Goal: Communication & Community: Participate in discussion

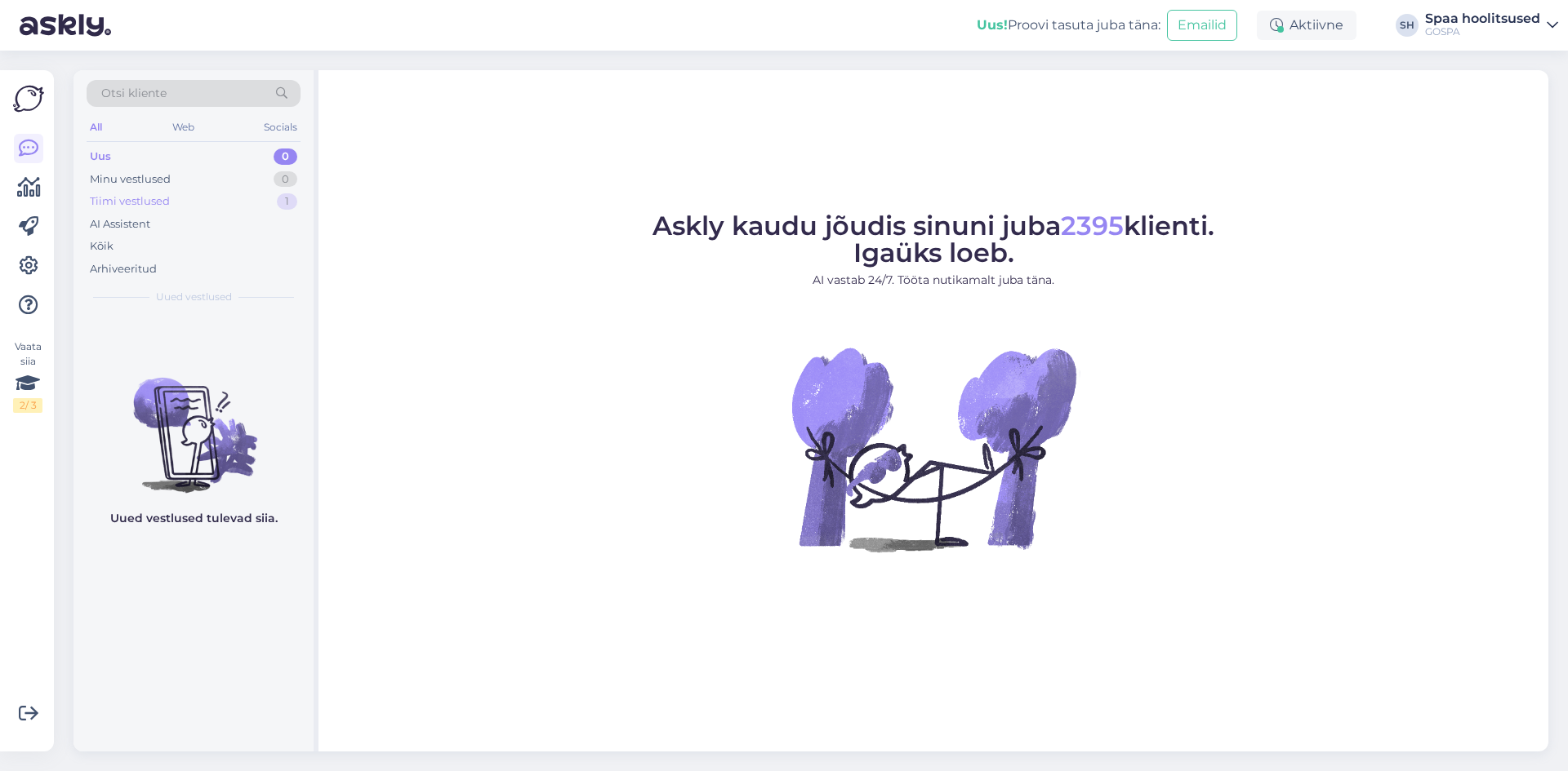
click at [174, 200] on div "Tiimi vestlused 1" at bounding box center [194, 202] width 214 height 23
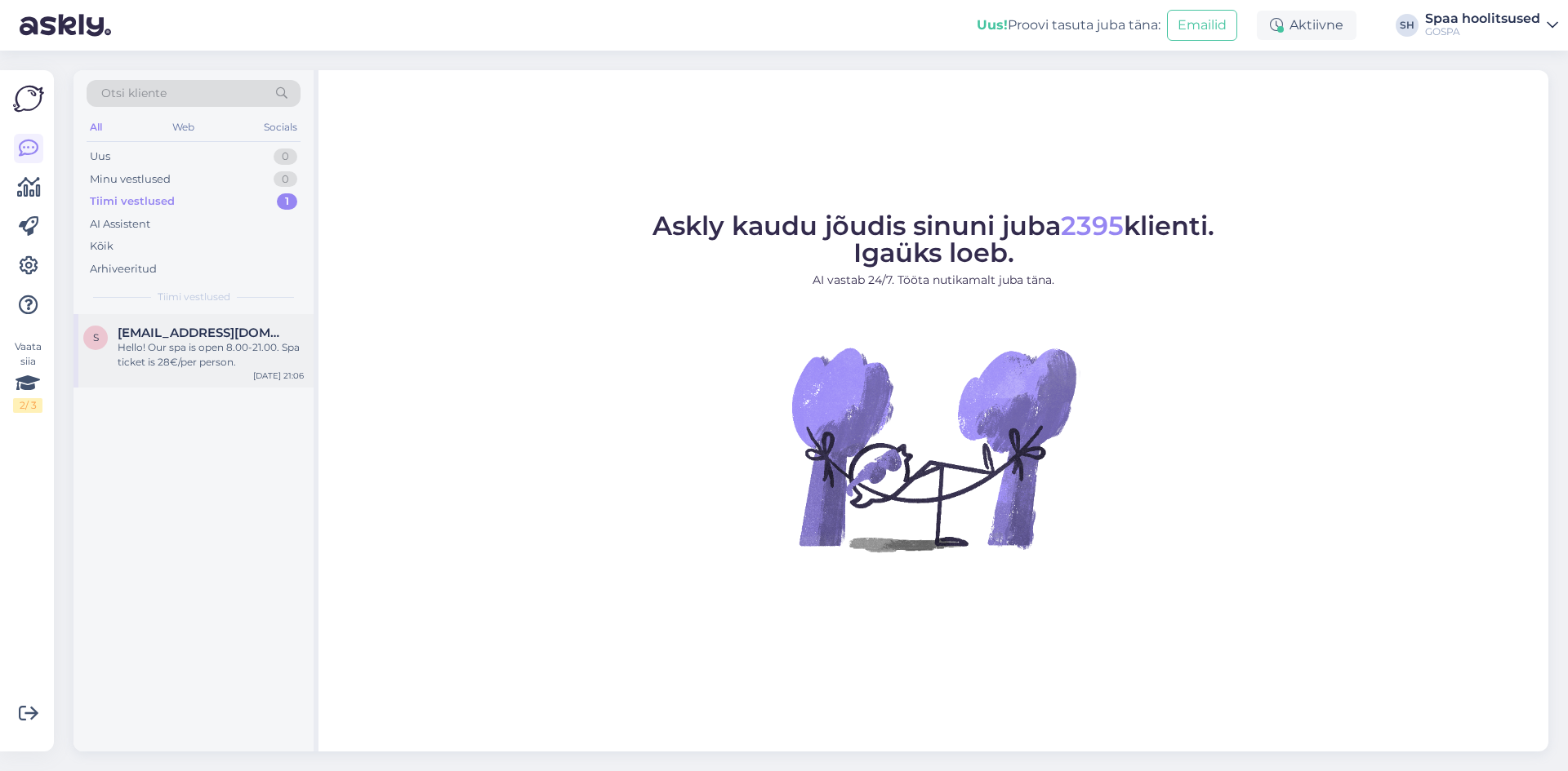
click at [158, 368] on div "Hello! Our spa is open 8.00-21.00. Spa ticket is 28€/per person." at bounding box center [210, 355] width 186 height 29
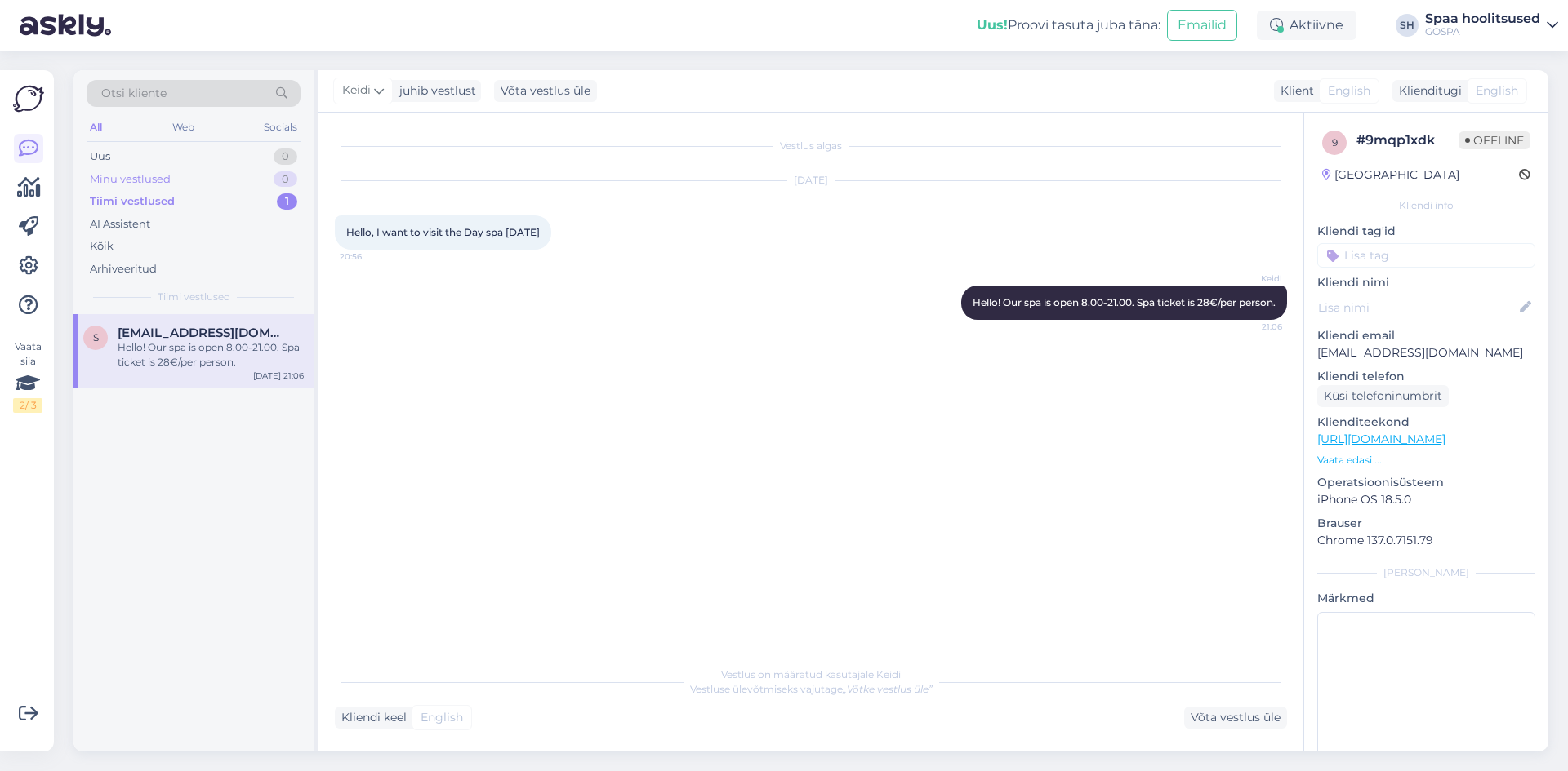
click at [159, 174] on div "Minu vestlused" at bounding box center [130, 179] width 81 height 16
